Goal: Information Seeking & Learning: Learn about a topic

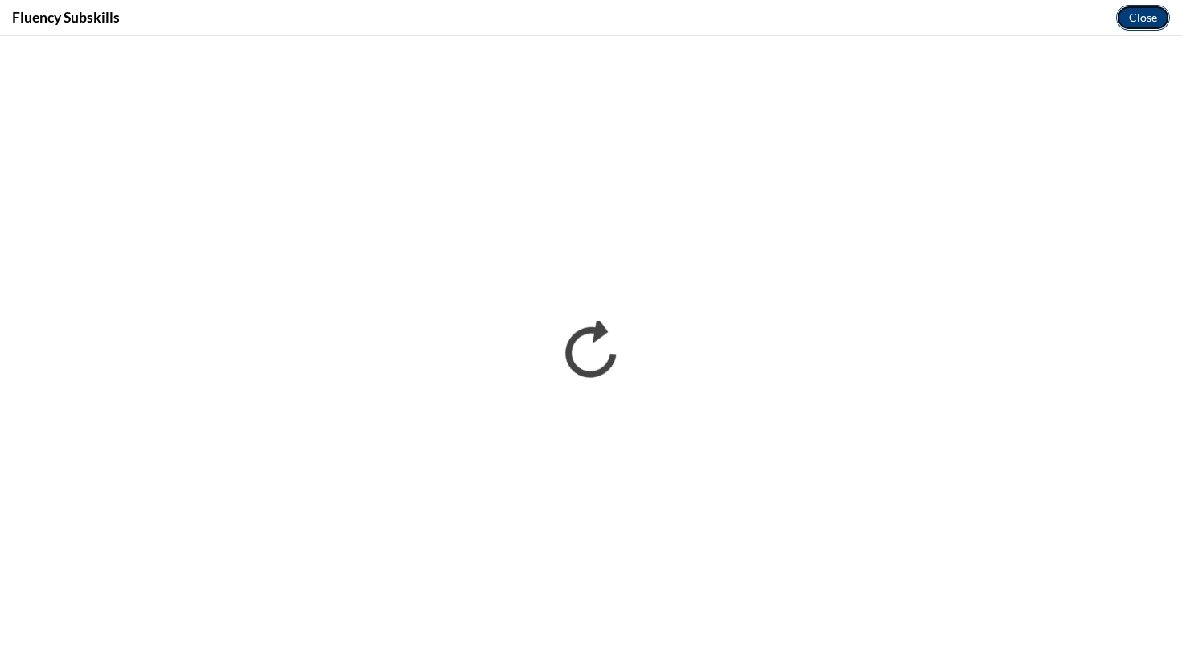
click at [1147, 9] on button "Close" at bounding box center [1143, 18] width 54 height 26
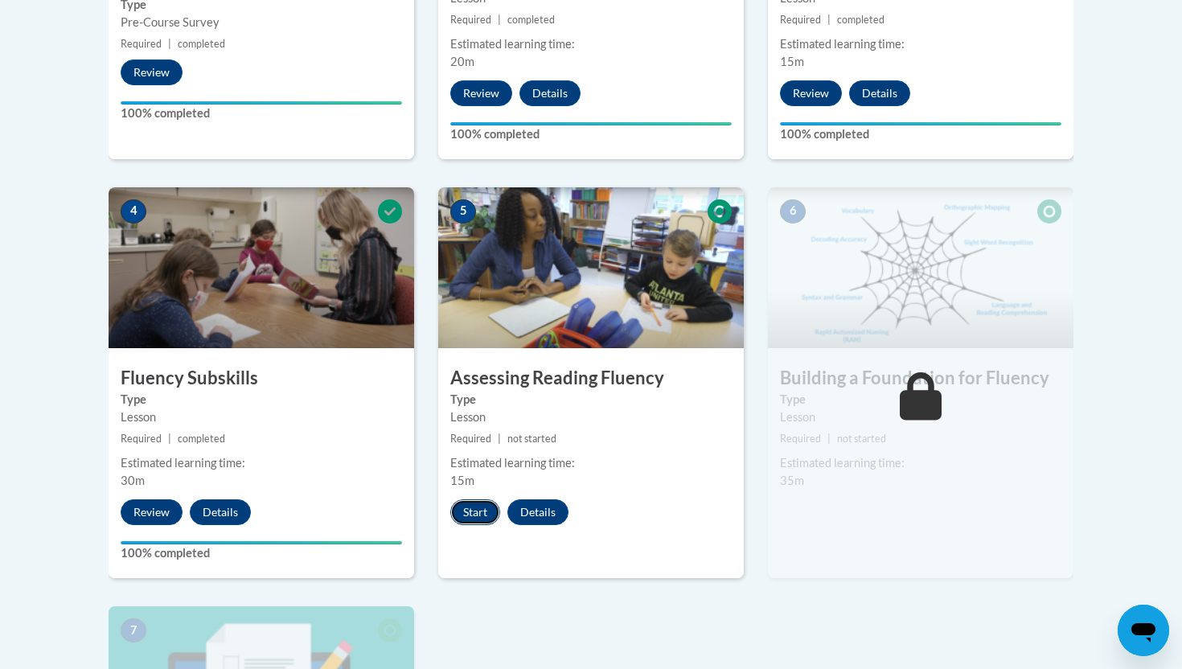
click at [477, 516] on button "Start" at bounding box center [475, 512] width 50 height 26
